Goal: Information Seeking & Learning: Learn about a topic

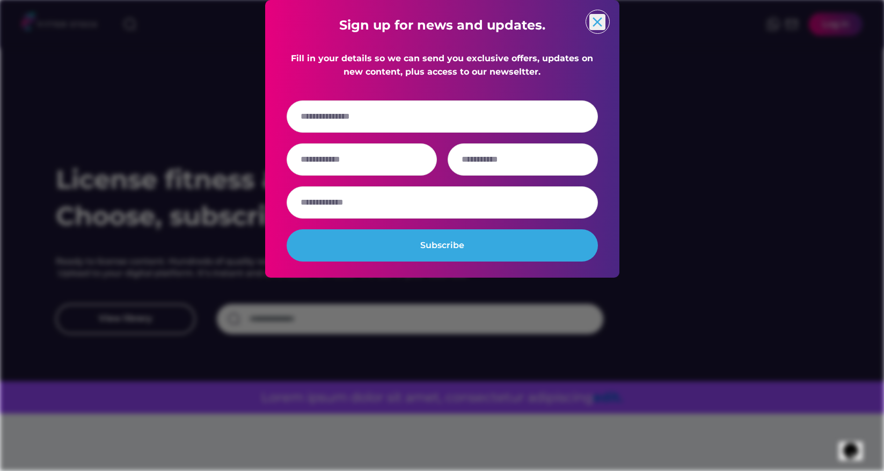
click at [599, 30] on text "close" at bounding box center [597, 22] width 16 height 16
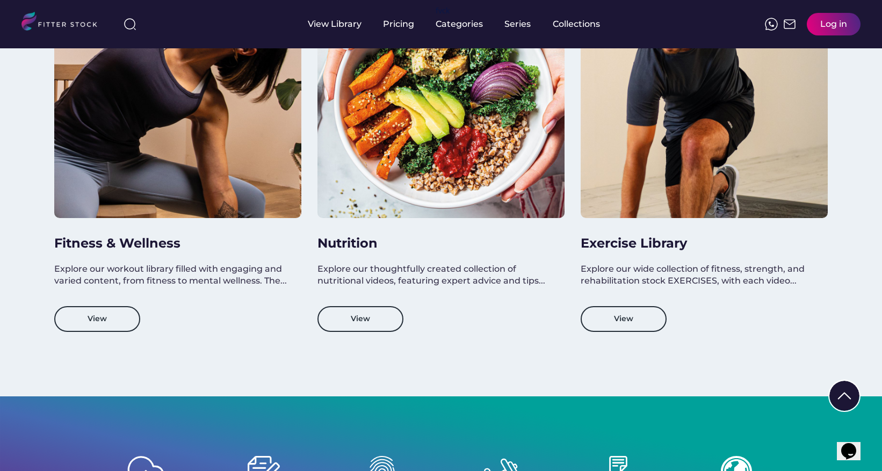
scroll to position [1156, 0]
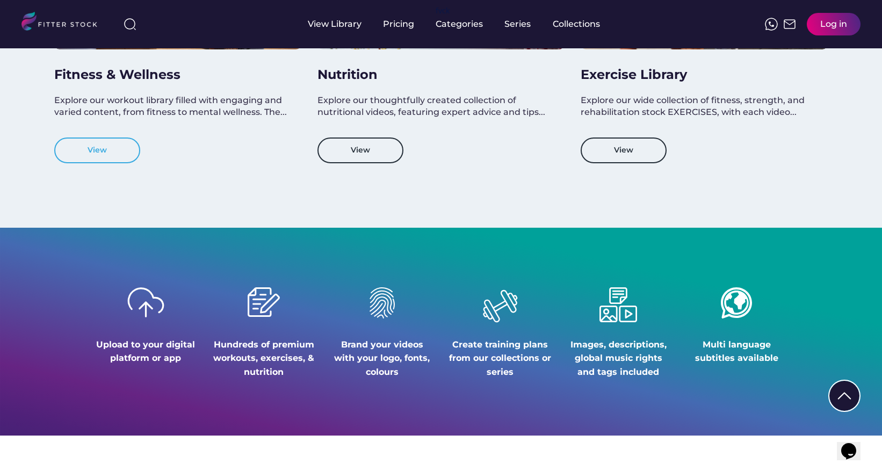
click at [106, 159] on button "View" at bounding box center [97, 150] width 86 height 26
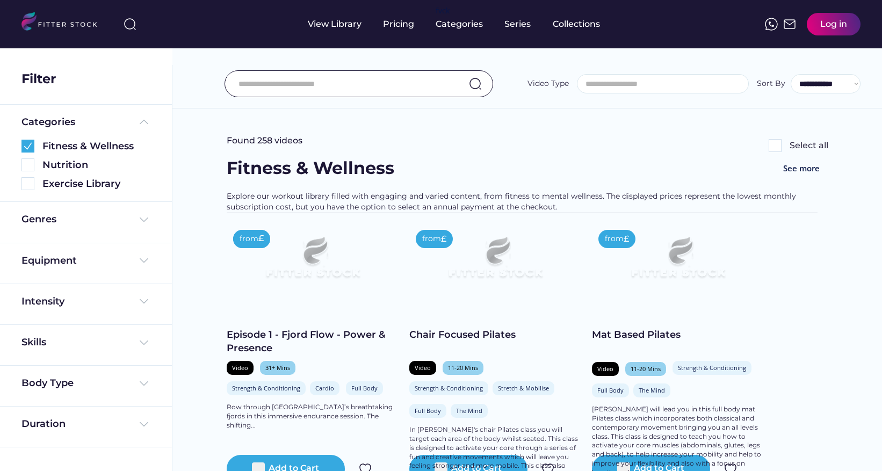
select select
select select "**********"
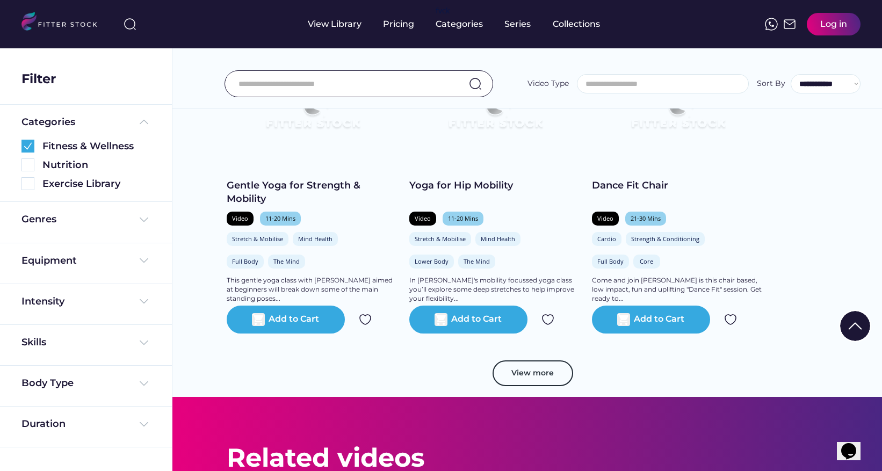
scroll to position [624, 0]
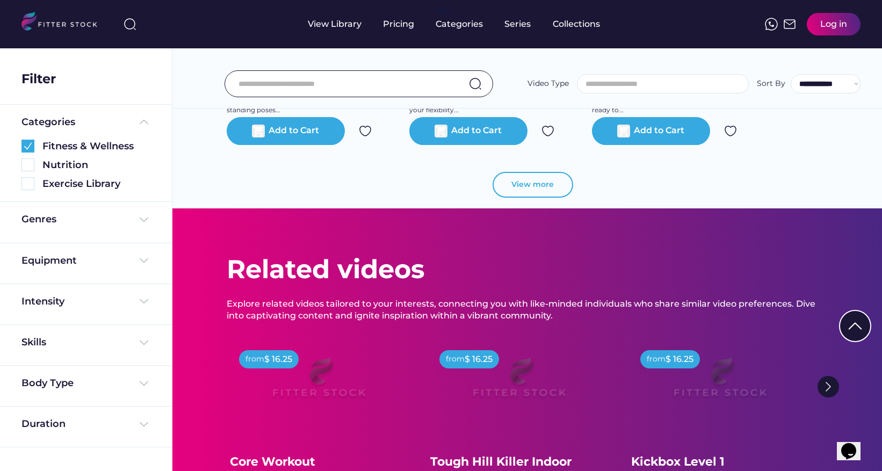
click at [554, 181] on button "View more" at bounding box center [532, 185] width 81 height 26
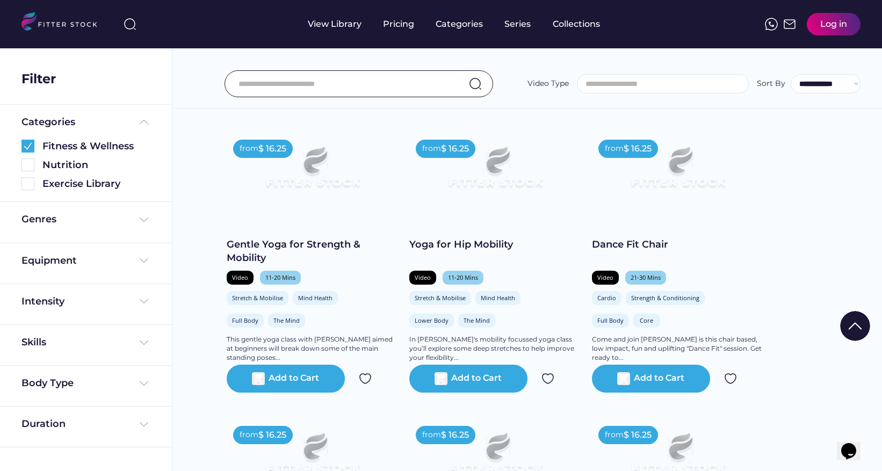
scroll to position [882, 0]
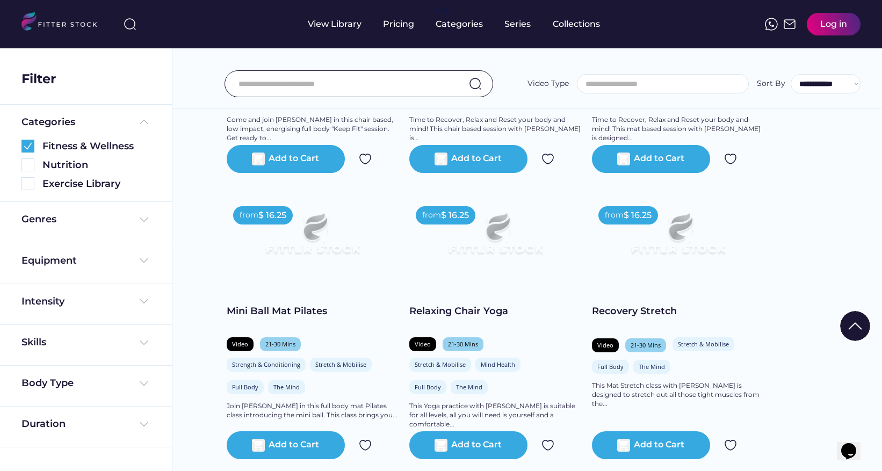
click at [130, 22] on img at bounding box center [129, 24] width 13 height 13
click at [178, 21] on input "input" at bounding box center [213, 23] width 134 height 19
type input "**********"
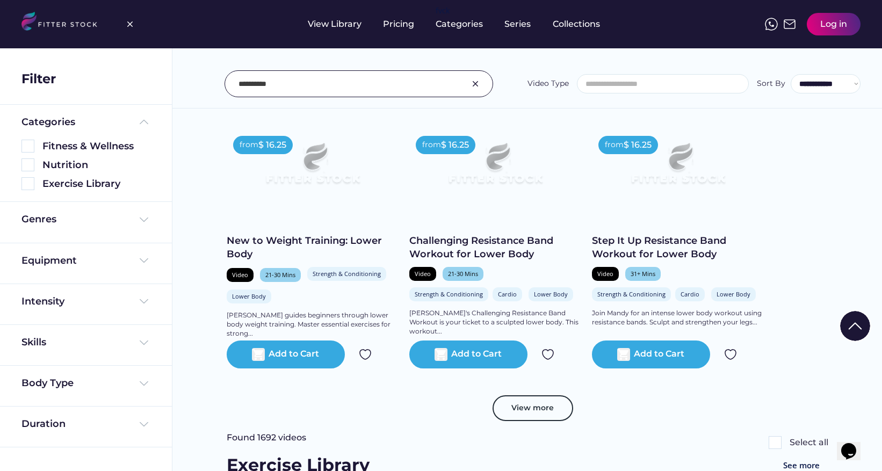
scroll to position [442, 0]
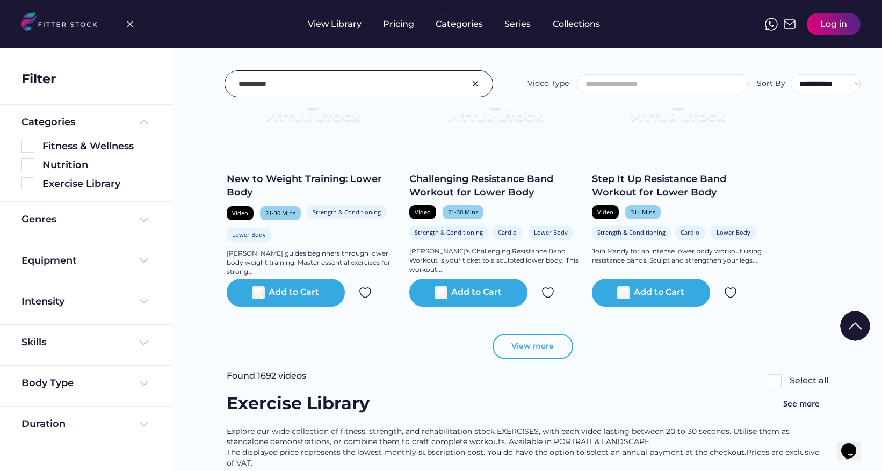
click at [499, 341] on button "View more" at bounding box center [532, 346] width 81 height 26
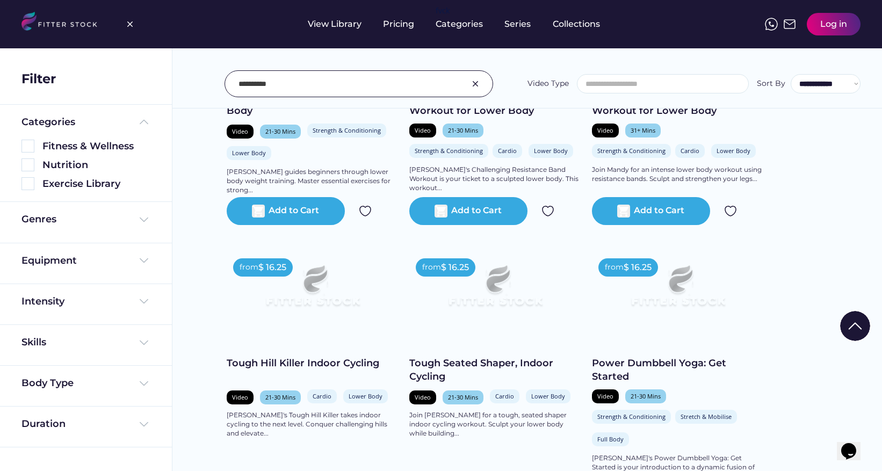
scroll to position [461, 0]
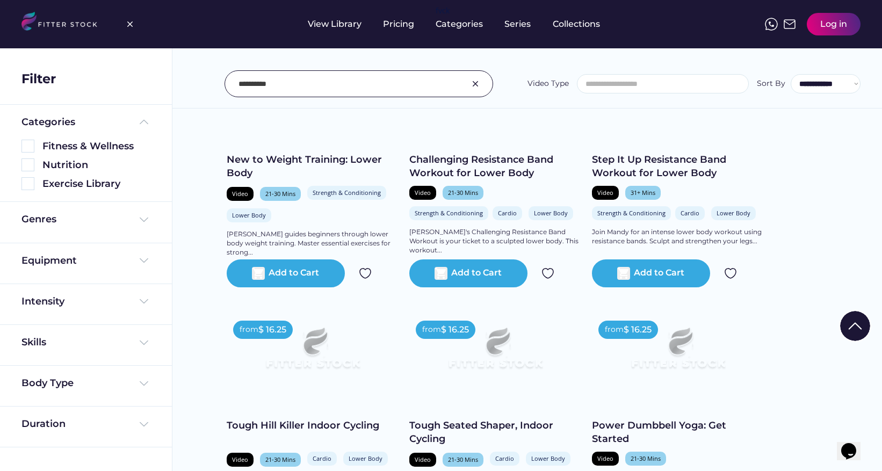
click at [310, 87] on input "input" at bounding box center [345, 83] width 214 height 23
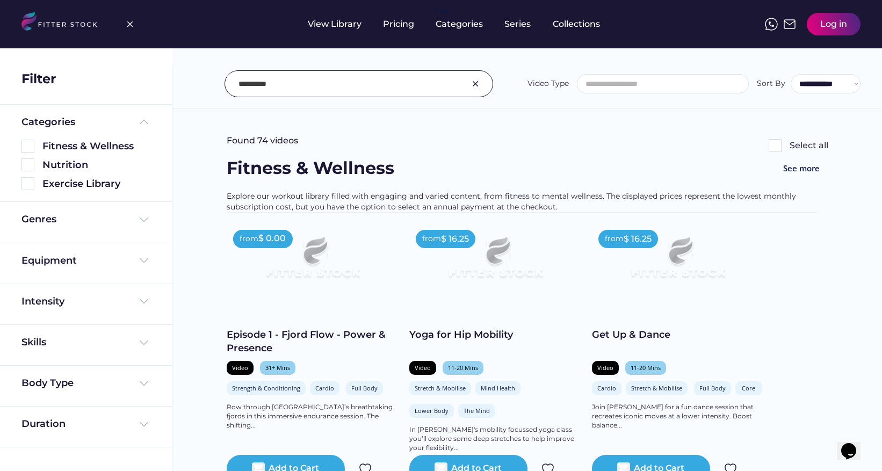
scroll to position [0, 0]
click at [380, 81] on input "input" at bounding box center [345, 83] width 214 height 23
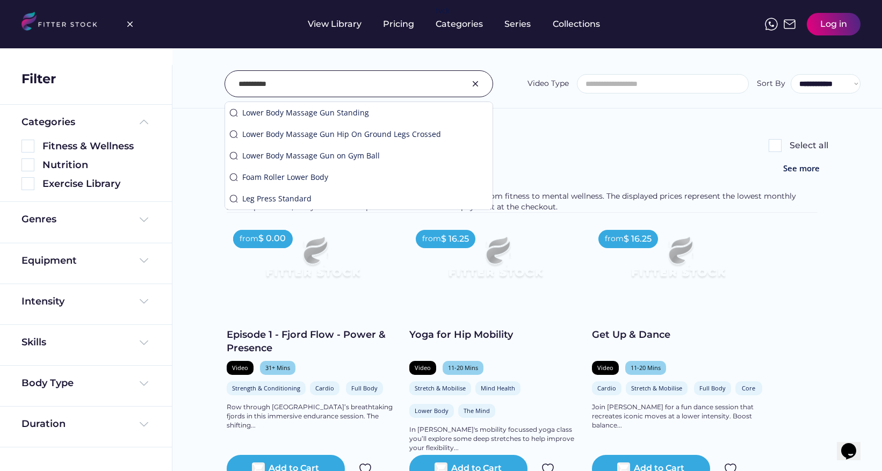
click at [380, 81] on input "input" at bounding box center [345, 83] width 214 height 23
type input "*********"
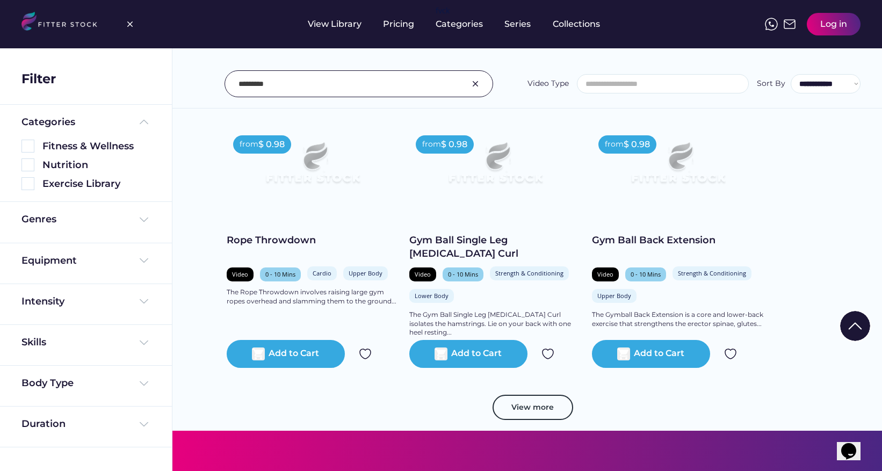
scroll to position [1654, 0]
